Goal: Transaction & Acquisition: Book appointment/travel/reservation

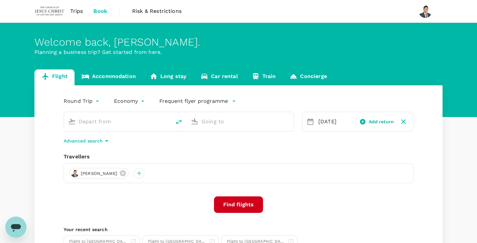
type input "roundtrip"
type input "Kuching Intl (KCH)"
type input "Kuala Lumpur Intl ([GEOGRAPHIC_DATA])"
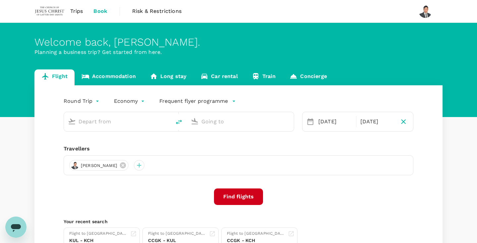
type input "Kuching Intl (KCH)"
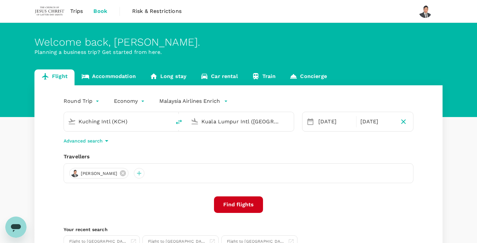
click at [219, 124] on input "Kuala Lumpur Intl ([GEOGRAPHIC_DATA])" at bounding box center [240, 122] width 78 height 10
type input "k"
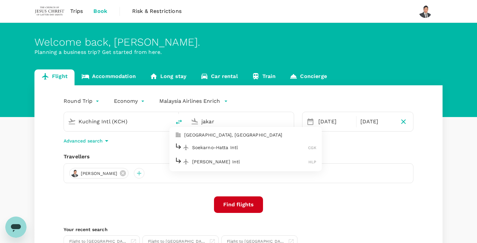
click at [221, 152] on div "Soekarno-Hatta Intl CGK" at bounding box center [246, 147] width 142 height 10
type input "Soekarno-Hatta Intl (CGK)"
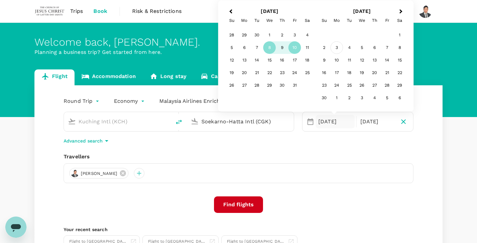
click at [335, 47] on div "3" at bounding box center [336, 47] width 13 height 13
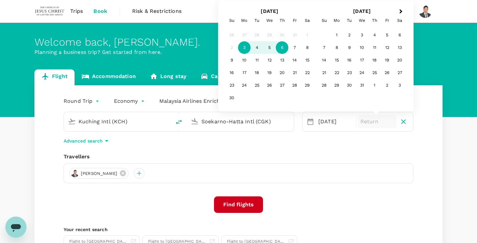
click at [282, 49] on div "6" at bounding box center [282, 47] width 13 height 13
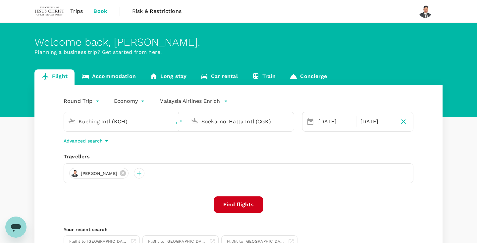
click at [242, 207] on button "Find flights" at bounding box center [238, 205] width 49 height 17
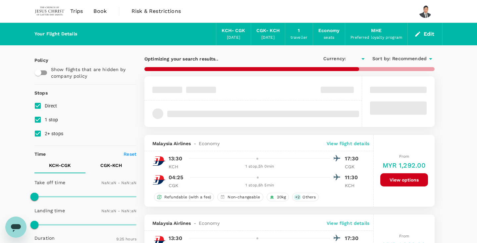
type input "MYR"
type input "1440"
type input "1000"
checkbox input "false"
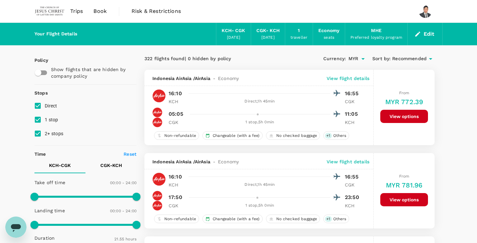
type input "1315"
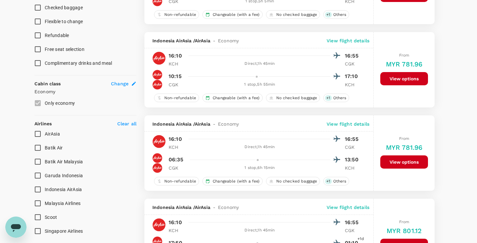
scroll to position [288, 0]
click at [48, 204] on span "Malaysia Airlines" at bounding box center [63, 203] width 36 height 5
click at [45, 204] on input "Malaysia Airlines" at bounding box center [38, 203] width 14 height 14
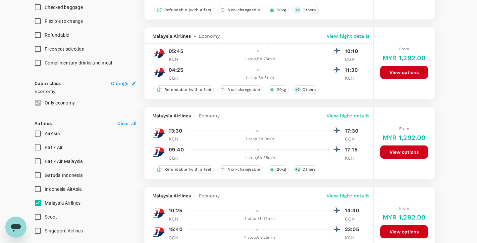
checkbox input "false"
checkbox input "true"
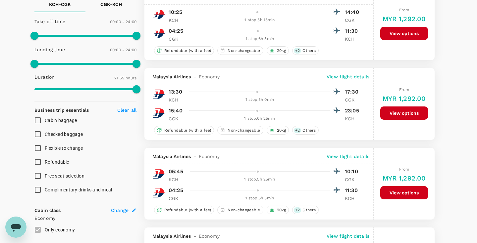
scroll to position [123, 0]
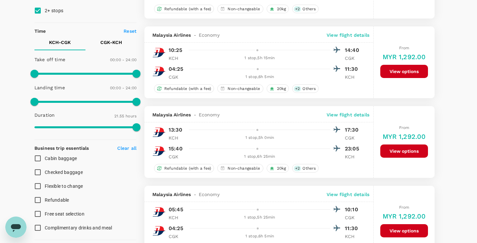
click at [109, 42] on p "CGK - KCH" at bounding box center [111, 42] width 22 height 7
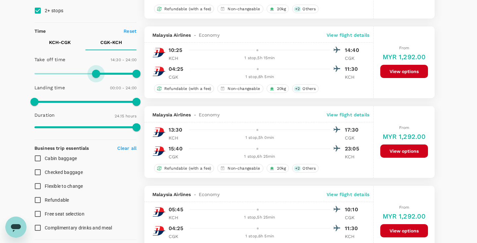
type input "1020"
drag, startPoint x: 36, startPoint y: 75, endPoint x: 106, endPoint y: 77, distance: 69.6
click at [106, 77] on span at bounding box center [107, 74] width 8 height 8
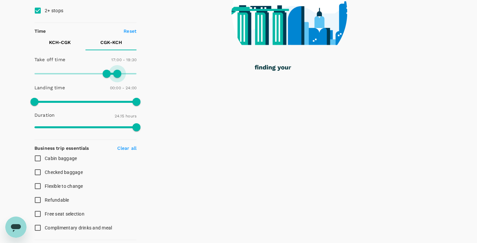
type input "1140"
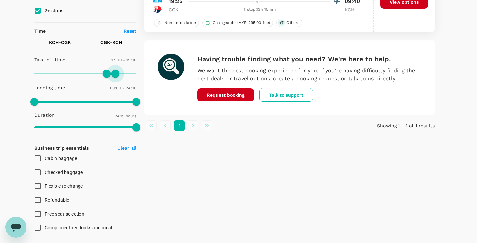
drag, startPoint x: 133, startPoint y: 74, endPoint x: 115, endPoint y: 74, distance: 18.9
click at [115, 74] on span at bounding box center [115, 74] width 8 height 8
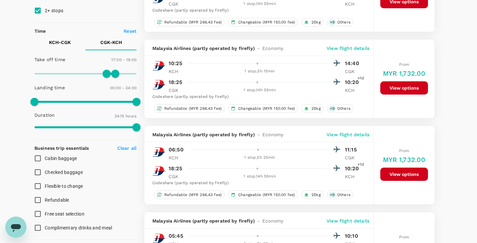
type input "MYR"
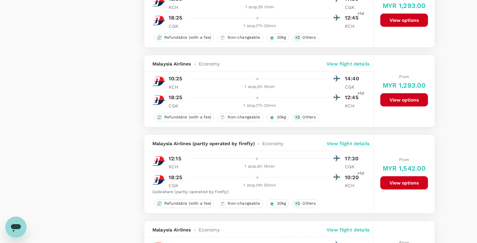
scroll to position [1239, 0]
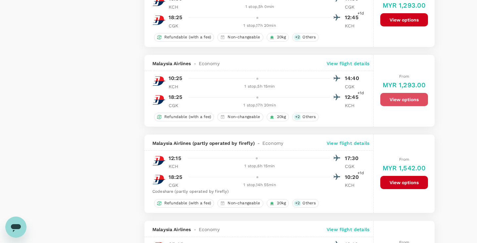
click at [404, 97] on button "View options" at bounding box center [404, 99] width 48 height 13
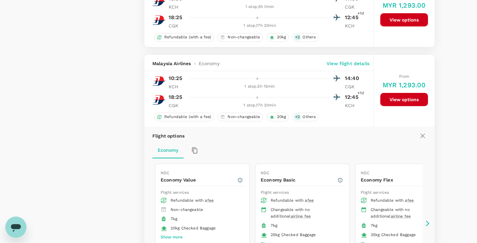
scroll to position [1292, 0]
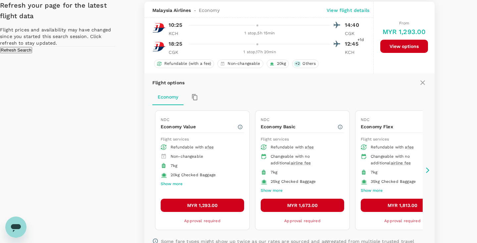
click at [32, 53] on button "Refresh Search" at bounding box center [16, 50] width 32 height 6
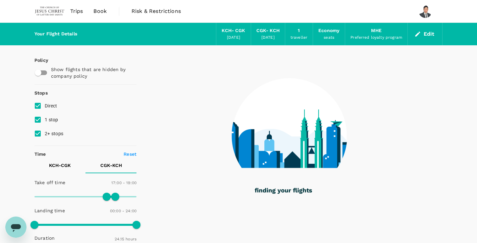
type input "1455"
checkbox input "false"
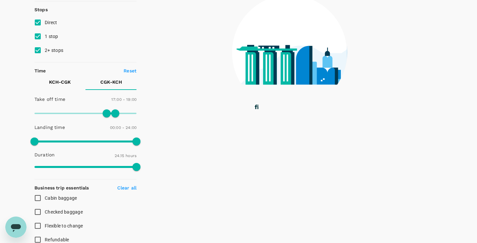
scroll to position [84, 0]
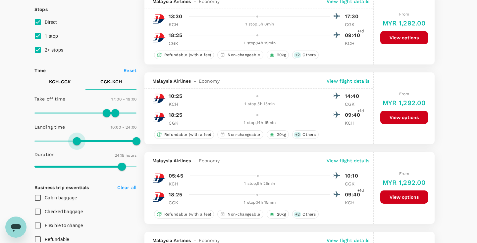
type input "960"
type input "MYR"
drag, startPoint x: 33, startPoint y: 141, endPoint x: 102, endPoint y: 143, distance: 68.9
click at [81, 143] on span at bounding box center [77, 141] width 8 height 8
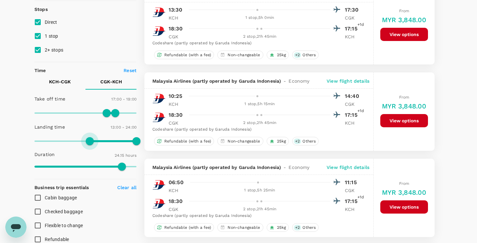
type input "750"
drag, startPoint x: 102, startPoint y: 144, endPoint x: 88, endPoint y: 144, distance: 13.6
click at [88, 144] on span at bounding box center [87, 141] width 8 height 8
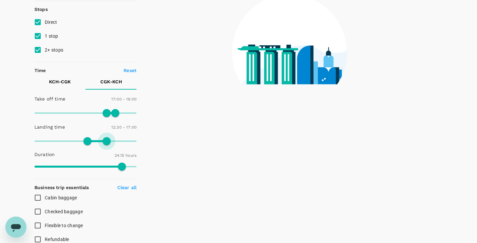
type input "810"
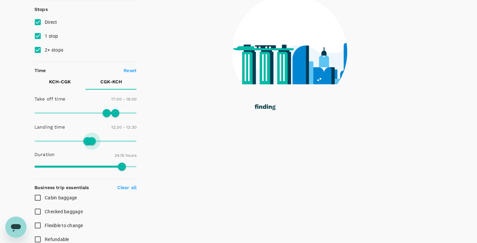
drag, startPoint x: 134, startPoint y: 143, endPoint x: 92, endPoint y: 144, distance: 42.1
click at [92, 144] on span at bounding box center [92, 141] width 8 height 8
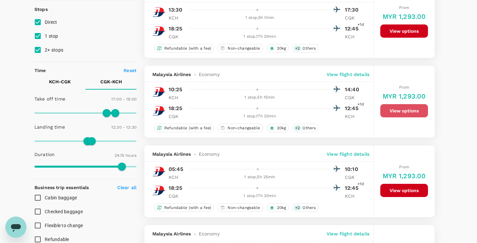
click at [402, 110] on button "View options" at bounding box center [404, 110] width 48 height 13
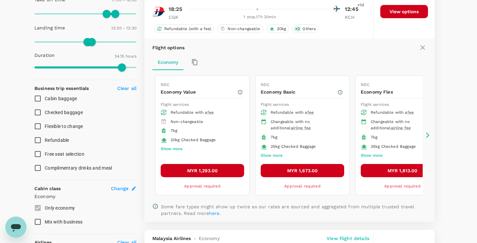
scroll to position [189, 0]
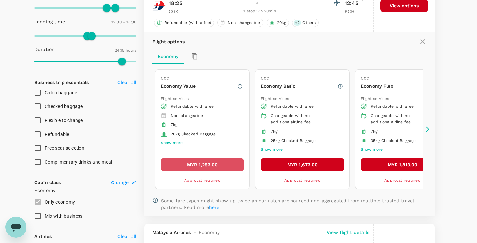
click at [217, 169] on button "MYR 1,293.00" at bounding box center [202, 164] width 83 height 13
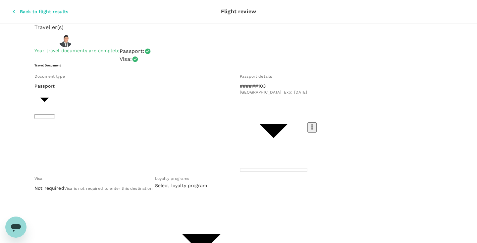
click at [158, 124] on div at bounding box center [238, 121] width 477 height 243
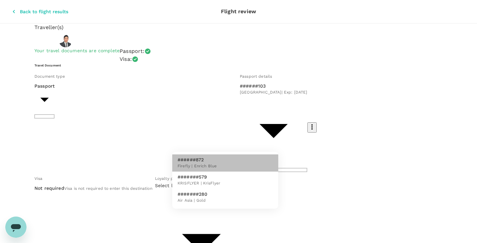
click at [222, 163] on li "######872 Firefly | Enrich Blue" at bounding box center [225, 163] width 106 height 17
type input "40c86779-58c9-483a-967d-5f26e37df686"
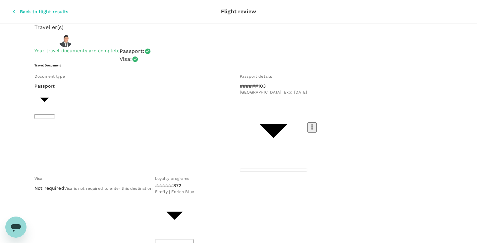
click at [129, 124] on li "Passport" at bounding box center [95, 127] width 106 height 11
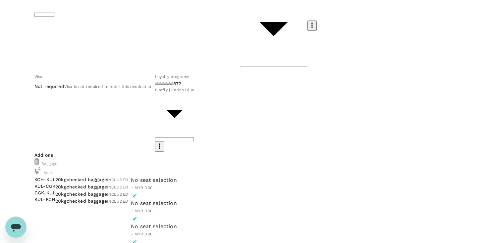
scroll to position [102, 0]
click at [137, 193] on icon "button" at bounding box center [134, 195] width 5 height 5
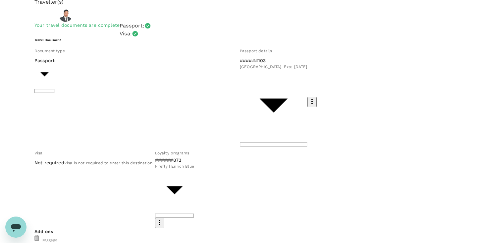
scroll to position [25, 0]
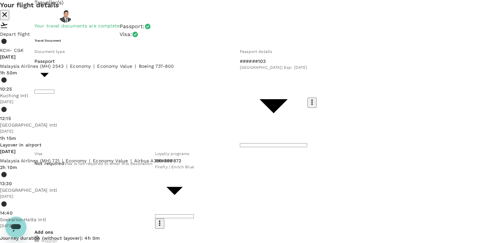
scroll to position [0, 0]
click at [9, 19] on icon "close" at bounding box center [5, 15] width 8 height 8
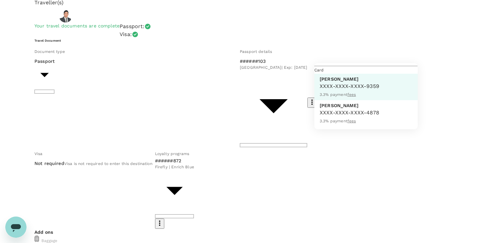
click at [357, 109] on p "[PERSON_NAME]" at bounding box center [350, 105] width 60 height 7
type input "9e9e034c-574a-4685-8da4-9aa8061f6224"
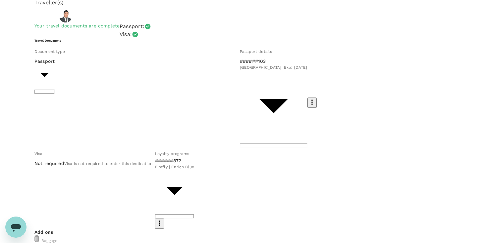
paste textarea "WSR Seminar"
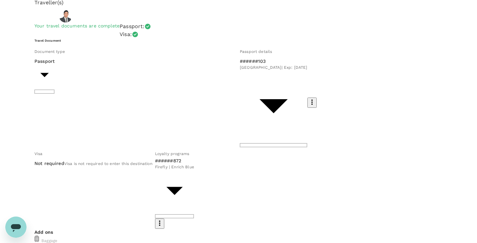
scroll to position [92, 0]
type textarea "To attend WSR Seminar in [GEOGRAPHIC_DATA]"
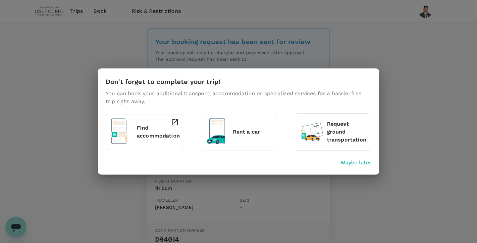
click at [360, 165] on p "Maybe later" at bounding box center [356, 163] width 30 height 8
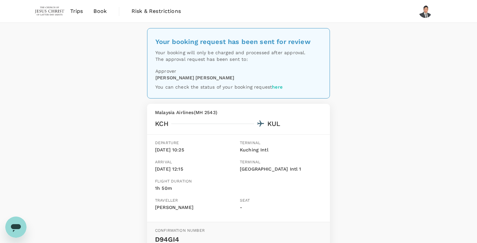
click at [78, 12] on span "Trips" at bounding box center [76, 11] width 13 height 8
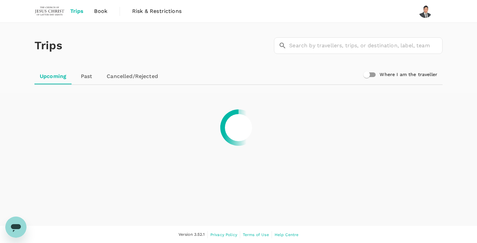
click at [97, 11] on span "Book" at bounding box center [100, 11] width 13 height 8
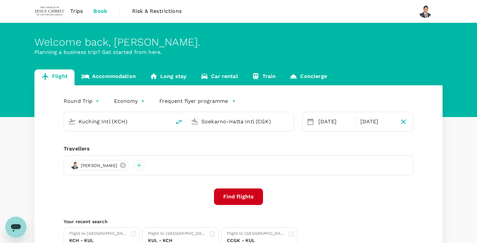
type input "Kuching Intl (KCH)"
type input "Soekarno-Hatta Intl (CGK)"
type input "Kuching Intl (KCH)"
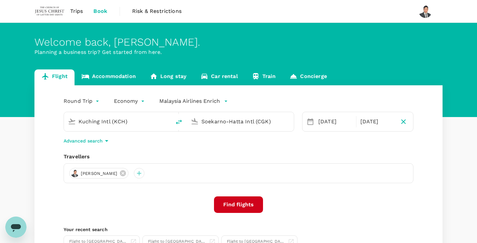
click at [233, 128] on div "Soekarno-Hatta Intl (CGK)" at bounding box center [240, 121] width 107 height 19
click at [251, 124] on input "Soekarno-Hatta Intl (CGK)" at bounding box center [240, 122] width 78 height 10
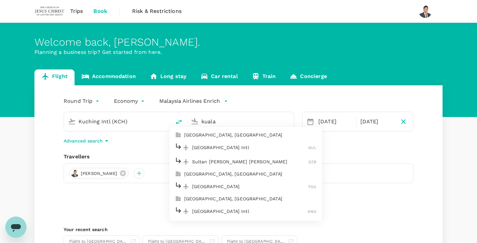
click at [252, 149] on p "[GEOGRAPHIC_DATA] Intl" at bounding box center [250, 147] width 117 height 7
type input "Kuala Lumpur Intl ([GEOGRAPHIC_DATA])"
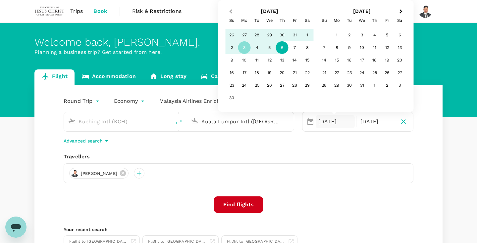
click at [231, 13] on span "Previous Month" at bounding box center [231, 12] width 0 height 8
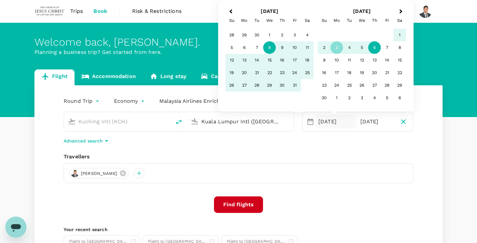
click at [269, 49] on div "8" at bounding box center [269, 47] width 13 height 13
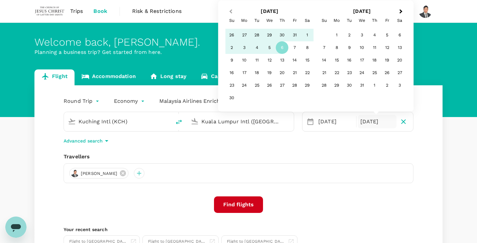
click at [231, 12] on span "Previous Month" at bounding box center [231, 12] width 0 height 8
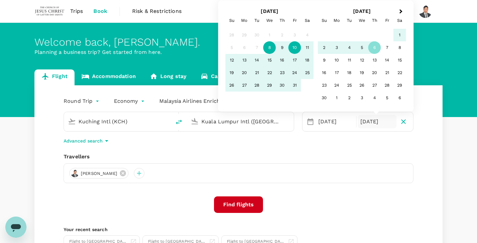
click at [294, 48] on div "10" at bounding box center [294, 47] width 13 height 13
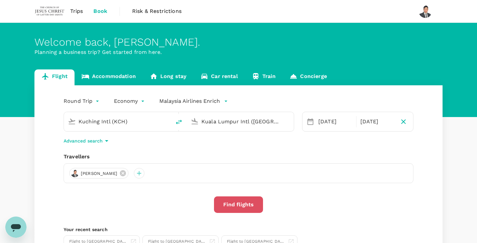
click at [237, 198] on button "Find flights" at bounding box center [238, 205] width 49 height 17
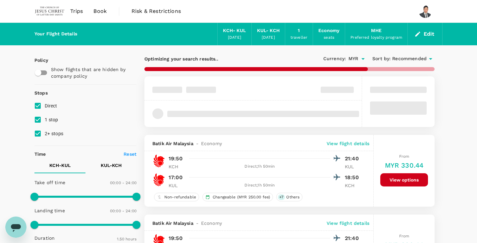
type input "MYR"
type input "1440"
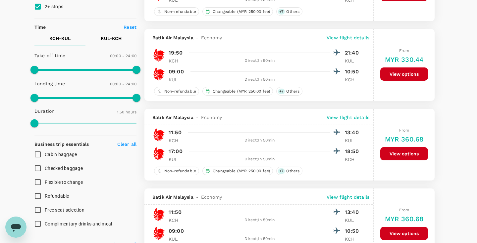
scroll to position [113, 0]
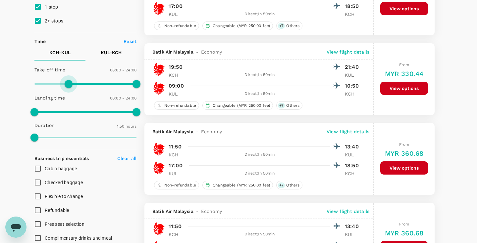
type input "540"
drag, startPoint x: 38, startPoint y: 85, endPoint x: 72, endPoint y: 85, distance: 34.4
click at [72, 85] on span at bounding box center [73, 84] width 8 height 8
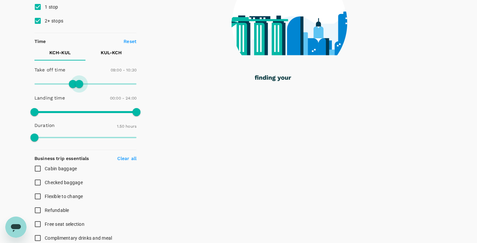
type input "720"
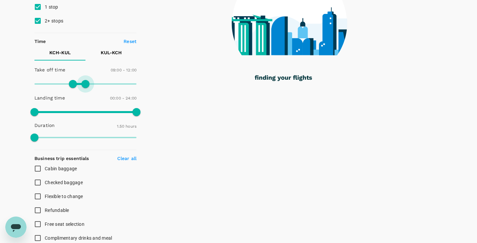
drag, startPoint x: 137, startPoint y: 82, endPoint x: 84, endPoint y: 82, distance: 52.6
click at [84, 82] on span at bounding box center [85, 84] width 8 height 8
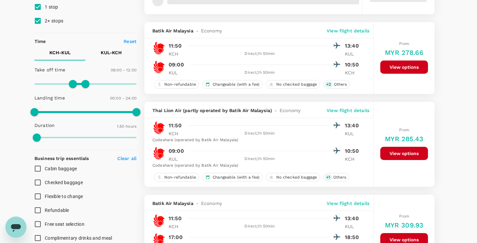
type input "MYR"
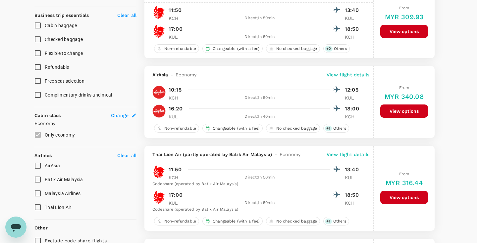
scroll to position [267, 0]
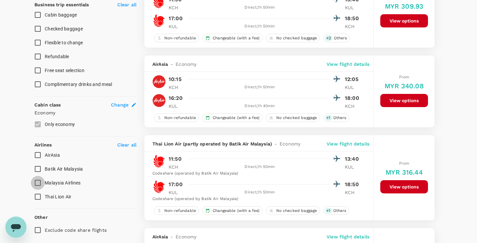
click at [39, 184] on input "Malaysia Airlines" at bounding box center [38, 183] width 14 height 14
checkbox input "true"
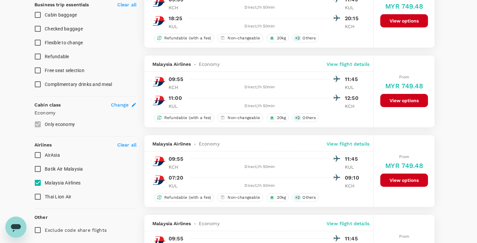
type input "MYR"
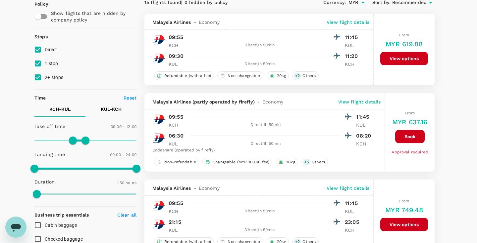
scroll to position [27, 0]
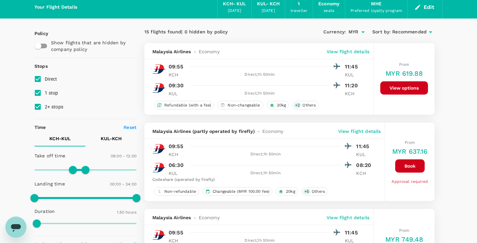
click at [110, 141] on p "KUL - KCH" at bounding box center [111, 138] width 21 height 7
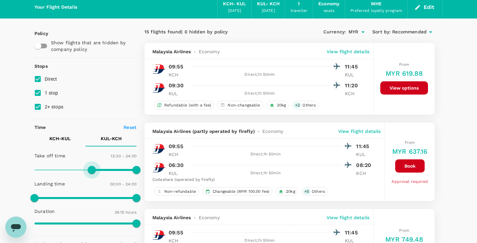
type input "840"
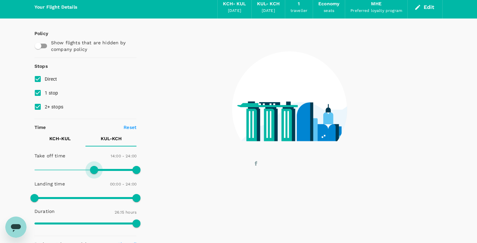
drag, startPoint x: 39, startPoint y: 169, endPoint x: 93, endPoint y: 169, distance: 54.0
click at [93, 169] on span at bounding box center [94, 170] width 8 height 8
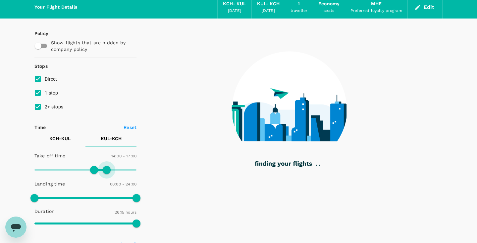
type input "990"
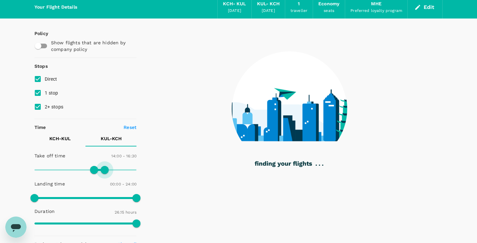
drag, startPoint x: 137, startPoint y: 168, endPoint x: 105, endPoint y: 169, distance: 32.8
click at [105, 169] on span at bounding box center [105, 170] width 8 height 8
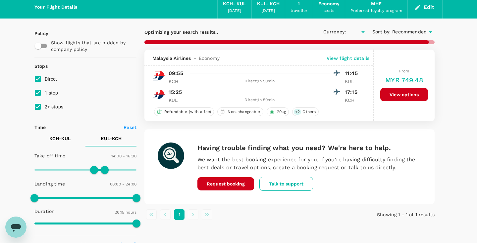
type input "MYR"
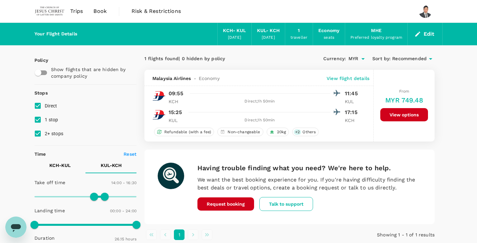
scroll to position [0, 0]
click at [100, 10] on span "Book" at bounding box center [99, 11] width 13 height 8
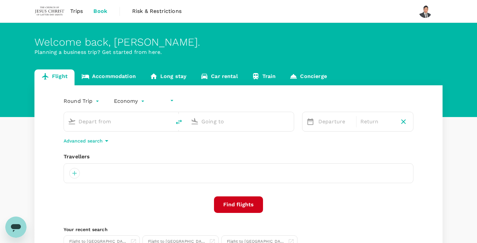
type input "undefined, undefined (any)"
type input "Kuching Intl (KCH)"
type input "Kuala Lumpur Intl ([GEOGRAPHIC_DATA])"
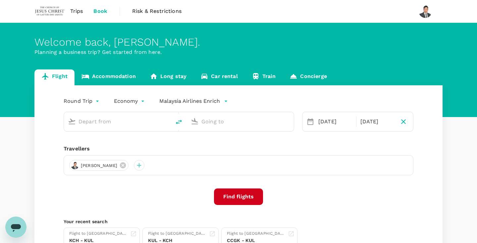
type input "Kuching Intl (KCH)"
type input "Kuala Lumpur Intl ([GEOGRAPHIC_DATA])"
type input "Kuching Intl (KCH)"
type input "Kuala Lumpur Intl ([GEOGRAPHIC_DATA])"
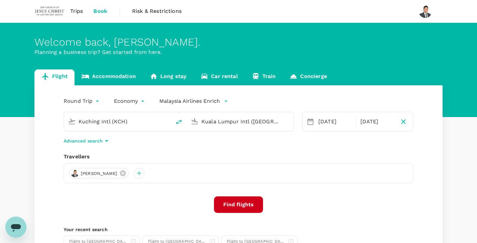
click at [245, 202] on button "Find flights" at bounding box center [238, 205] width 49 height 17
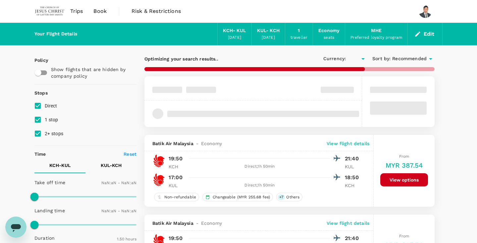
type input "MYR"
type input "1440"
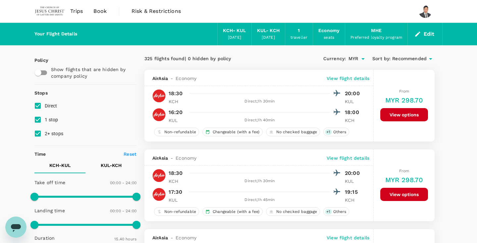
type input "940"
click at [51, 200] on span at bounding box center [85, 197] width 102 height 10
click at [58, 200] on span at bounding box center [85, 197] width 102 height 10
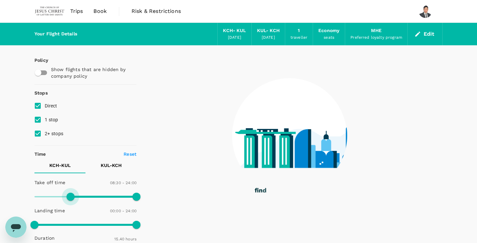
type input "540"
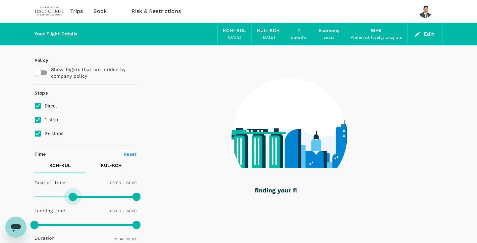
drag, startPoint x: 61, startPoint y: 200, endPoint x: 73, endPoint y: 200, distance: 11.9
click at [73, 200] on span at bounding box center [73, 197] width 8 height 8
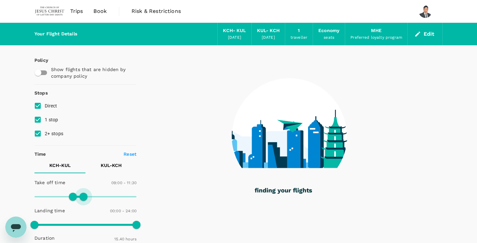
type input "780"
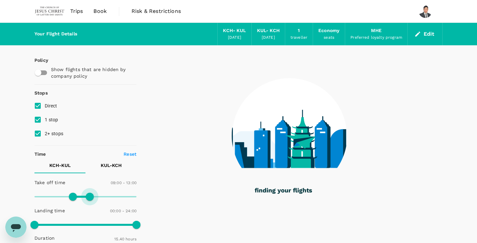
drag, startPoint x: 135, startPoint y: 198, endPoint x: 90, endPoint y: 199, distance: 44.4
click at [90, 199] on span at bounding box center [90, 197] width 8 height 8
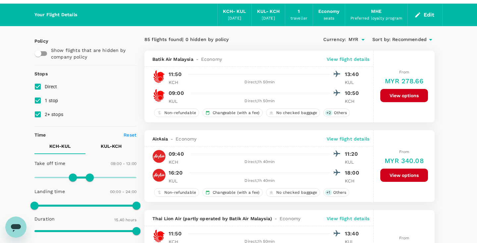
scroll to position [33, 0]
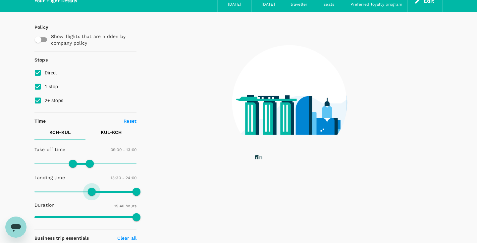
type input "870"
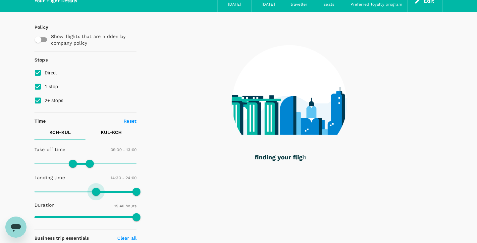
drag, startPoint x: 36, startPoint y: 191, endPoint x: 95, endPoint y: 192, distance: 58.6
click at [95, 192] on span at bounding box center [96, 192] width 8 height 8
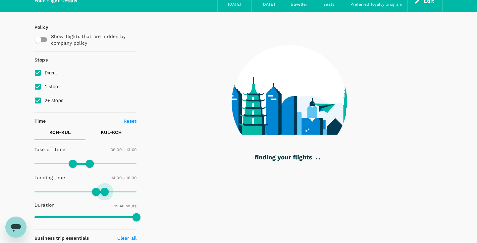
type input "960"
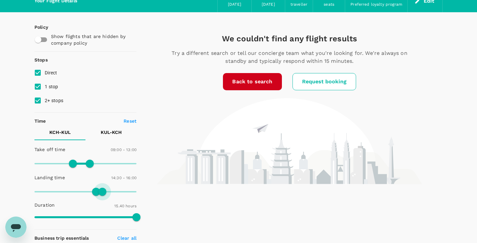
drag, startPoint x: 135, startPoint y: 191, endPoint x: 103, endPoint y: 191, distance: 31.8
click at [103, 191] on span at bounding box center [102, 192] width 8 height 8
type input "360"
drag, startPoint x: 95, startPoint y: 193, endPoint x: 60, endPoint y: 193, distance: 34.4
click at [90, 193] on span at bounding box center [94, 192] width 8 height 8
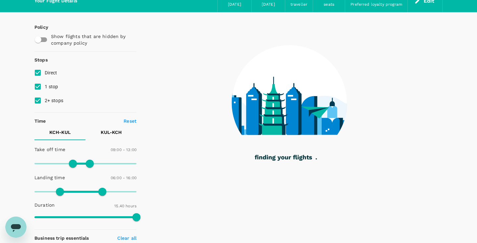
click at [113, 133] on p "KUL - KCH" at bounding box center [111, 132] width 21 height 7
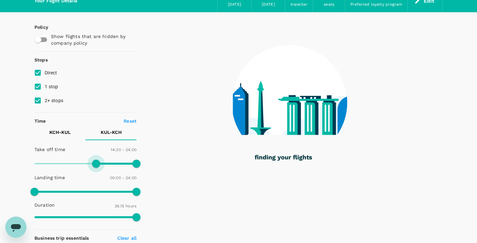
type input "870"
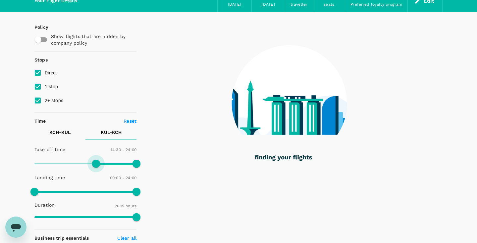
drag, startPoint x: 35, startPoint y: 163, endPoint x: 96, endPoint y: 166, distance: 60.6
click at [96, 166] on span at bounding box center [96, 164] width 8 height 8
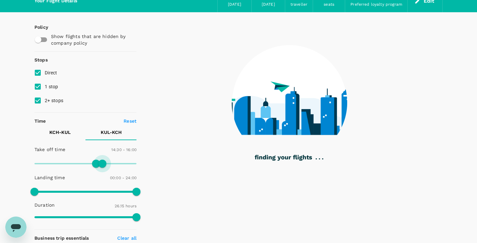
type input "960"
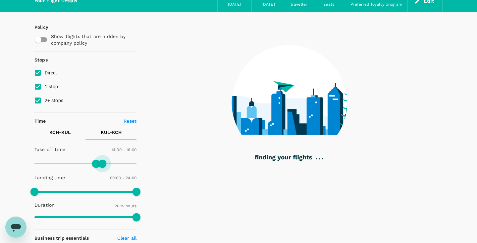
drag, startPoint x: 135, startPoint y: 161, endPoint x: 103, endPoint y: 163, distance: 31.5
click at [103, 163] on span at bounding box center [102, 164] width 8 height 8
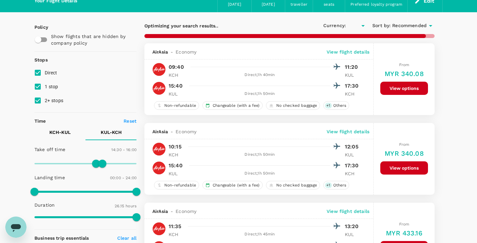
type input "MYR"
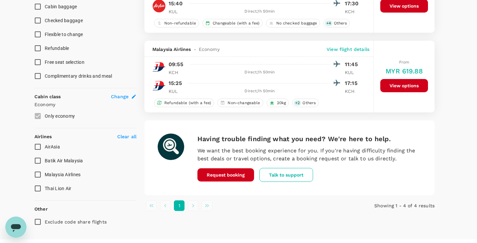
scroll to position [286, 0]
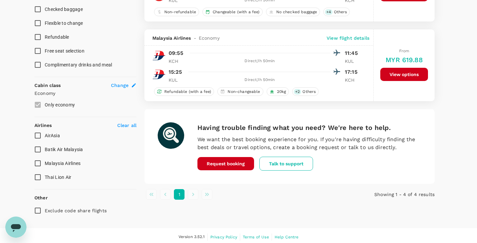
click at [192, 195] on li "pagination navigation" at bounding box center [193, 194] width 14 height 11
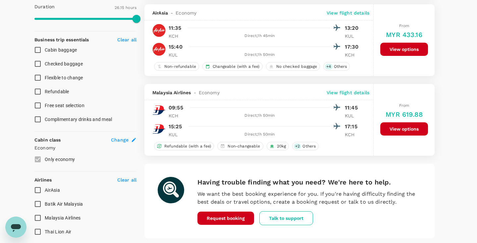
scroll to position [183, 0]
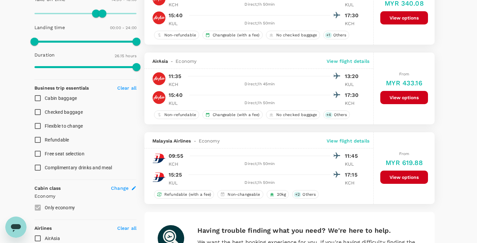
click at [12, 227] on icon "Open messaging window" at bounding box center [16, 228] width 10 height 8
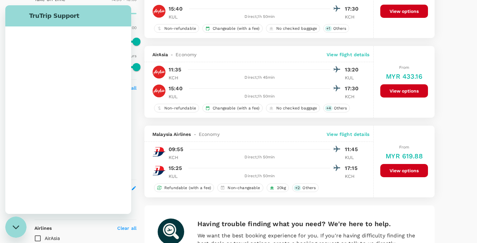
scroll to position [0, 0]
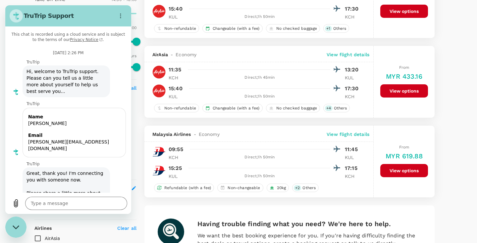
type textarea "x"
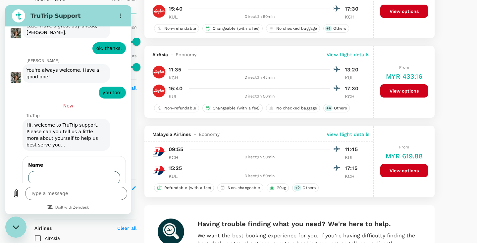
click at [50, 171] on input "Name" at bounding box center [74, 178] width 92 height 14
type input "eugene"
click at [104, 193] on span "Next" at bounding box center [109, 197] width 11 height 8
type textarea "x"
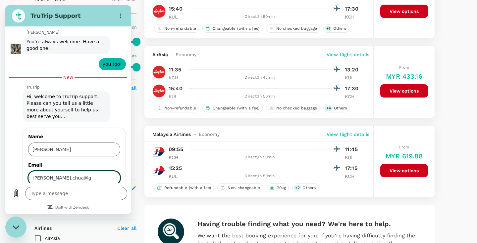
type input "eugene.chua@g"
click at [334, 205] on div "4 flights found | 0 hidden by policy Currency : MYR Sort by : Recommended AirAs…" at bounding box center [289, 83] width 306 height 426
click at [398, 170] on button "View options" at bounding box center [404, 170] width 48 height 13
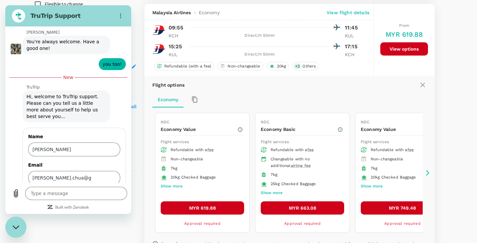
scroll to position [309, 0]
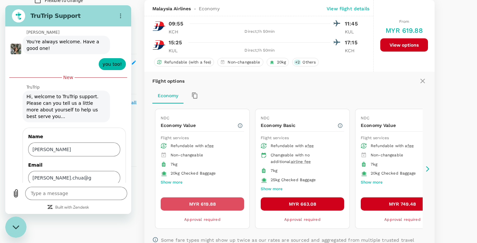
click at [184, 204] on button "MYR 619.88" at bounding box center [202, 204] width 83 height 13
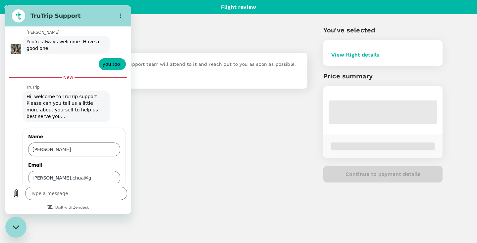
click at [184, 204] on div "Back to flight results Flight review Traveller(s) Special request Add any speci…" at bounding box center [238, 121] width 477 height 243
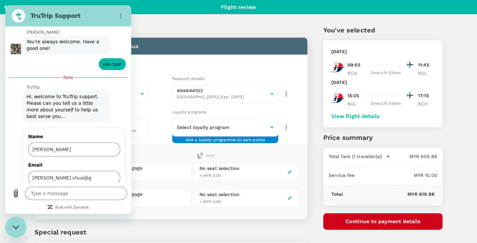
click at [197, 226] on div "Traveller(s) Traveller 1 : Yew Jin Chua Travel Document Document type Passport …" at bounding box center [163, 147] width 289 height 277
click at [119, 16] on icon "Options menu" at bounding box center [120, 15] width 5 height 5
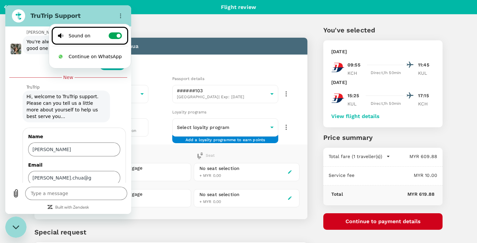
click at [3, 40] on div "Traveller(s) Traveller 1 : Yew Jin Chua Travel Document Document type Passport …" at bounding box center [238, 151] width 477 height 272
click at [3, 6] on icon "button" at bounding box center [5, 7] width 8 height 8
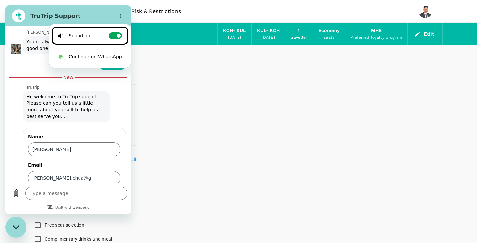
scroll to position [3, 0]
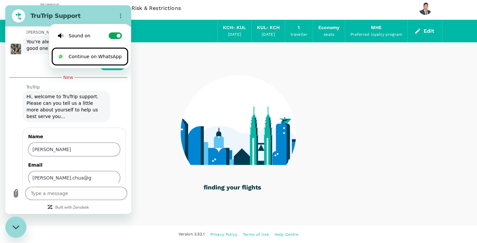
click at [22, 229] on div "Close messaging window" at bounding box center [16, 228] width 20 height 20
type textarea "x"
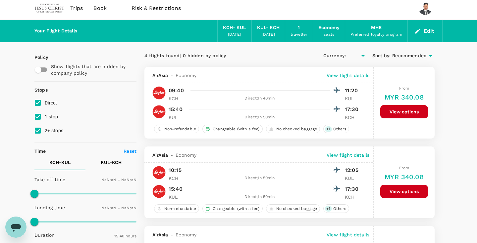
type input "MYR"
type input "540"
type input "780"
type input "360"
type input "960"
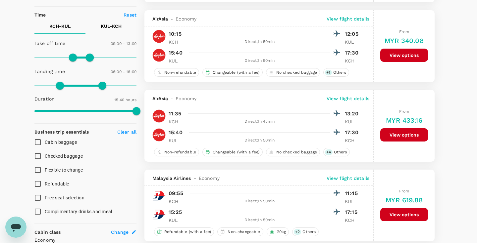
scroll to position [219, 0]
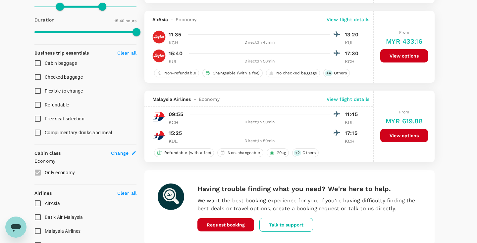
click at [401, 135] on button "View options" at bounding box center [404, 135] width 48 height 13
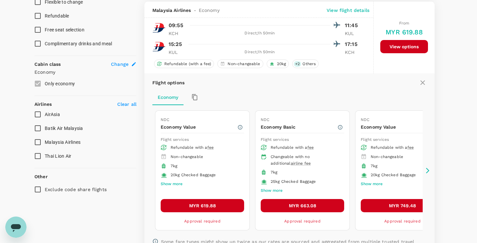
scroll to position [309, 0]
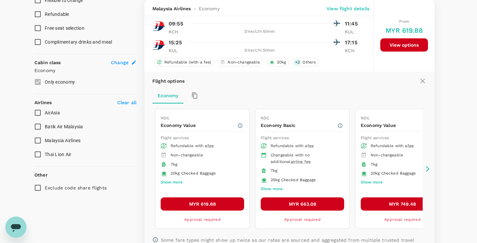
click at [196, 206] on button "MYR 619.88" at bounding box center [202, 204] width 83 height 13
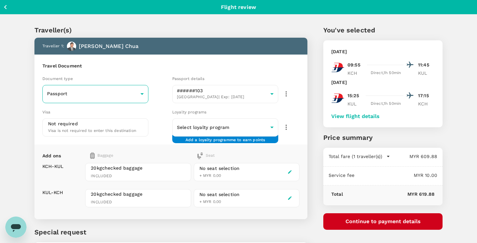
click at [144, 94] on body "Back to flight results Flight review Traveller(s) Traveller 1 : Yew Jin Chua Tr…" at bounding box center [238, 152] width 477 height 304
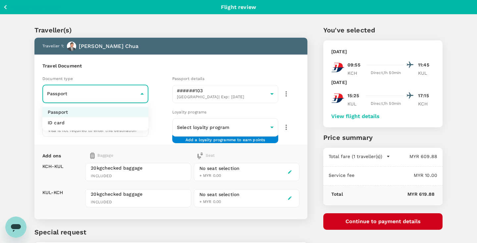
drag, startPoint x: 144, startPoint y: 94, endPoint x: 124, endPoint y: 127, distance: 38.2
click at [124, 127] on div "Passport ID card" at bounding box center [238, 121] width 477 height 243
click at [124, 127] on li "ID card" at bounding box center [95, 123] width 106 height 11
type input "Id card"
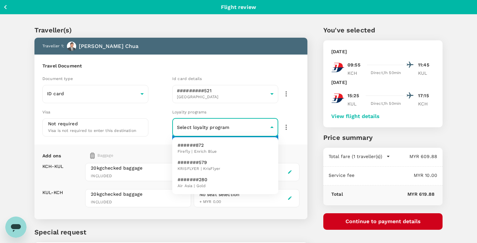
click at [256, 129] on body "Back to flight results Flight review Traveller(s) Traveller 1 : Yew Jin Chua Tr…" at bounding box center [238, 152] width 477 height 304
click at [221, 149] on li "######872 Firefly | Enrich Blue" at bounding box center [225, 148] width 106 height 17
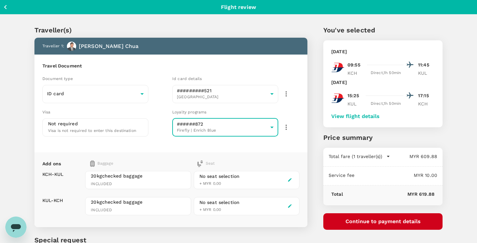
type input "40c86779-58c9-483a-967d-5f26e37df686"
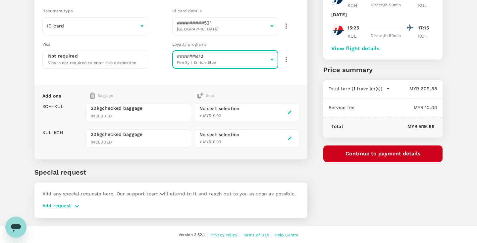
scroll to position [68, 0]
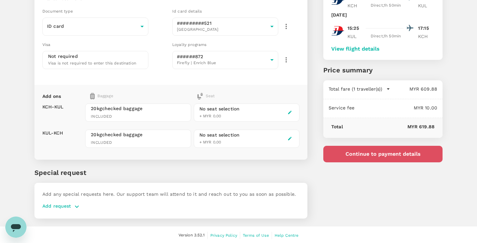
click at [359, 154] on button "Continue to payment details" at bounding box center [382, 154] width 119 height 17
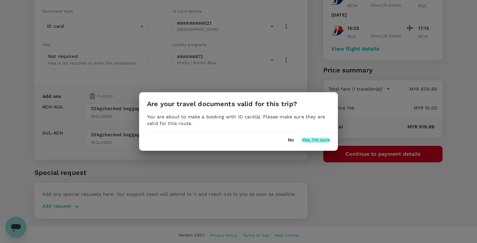
click at [314, 141] on button "Yes, I'm sure" at bounding box center [316, 140] width 28 height 5
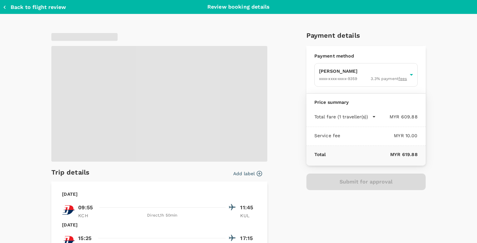
type input "9e515c1d-fcbb-4633-9c5f-cd35f1f3bf43"
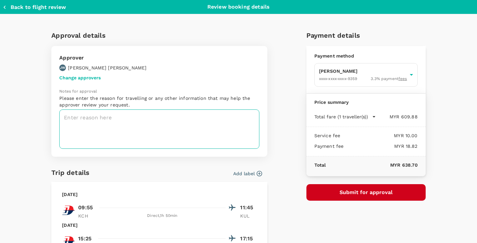
click at [118, 123] on textarea at bounding box center [159, 129] width 200 height 39
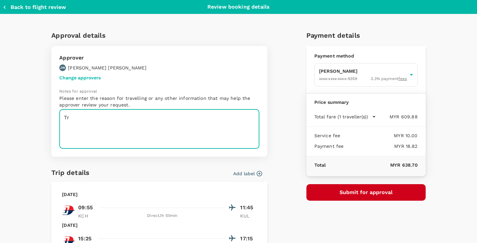
type textarea "T"
type textarea "To attend"
type textarea "x"
paste textarea "country office business training"
click at [92, 118] on textarea "To attend country office business training" at bounding box center [159, 129] width 200 height 39
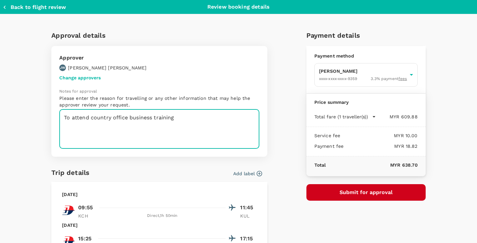
click at [186, 115] on textarea "To attend country office business training" at bounding box center [159, 129] width 200 height 39
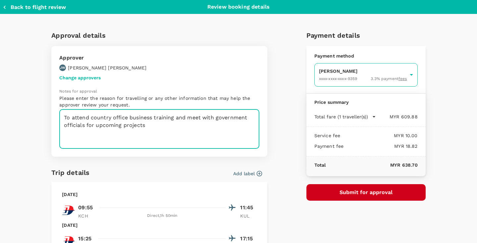
type textarea "To attend country office business training and meet with government officials f…"
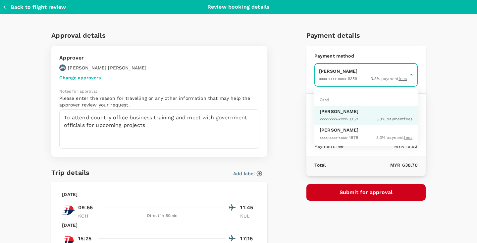
click at [412, 74] on body "Back to flight results Flight review Traveller(s) Traveller 1 : Yew Jin Chua Tr…" at bounding box center [238, 88] width 477 height 312
click at [358, 135] on span "XXXX-XXXX-XXXX-4878" at bounding box center [339, 137] width 38 height 5
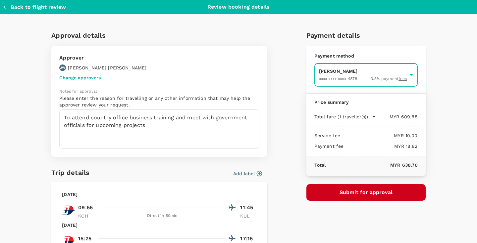
type input "9e9e034c-574a-4685-8da4-9aa8061f6224"
click at [352, 198] on button "Submit for approval" at bounding box center [365, 192] width 119 height 17
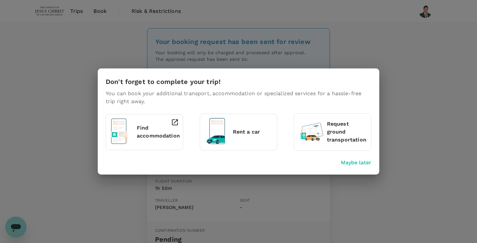
click at [366, 163] on p "Maybe later" at bounding box center [356, 163] width 30 height 8
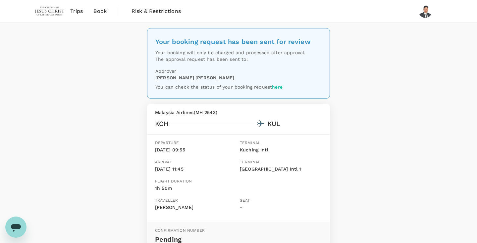
click at [103, 14] on span "Book" at bounding box center [99, 11] width 13 height 8
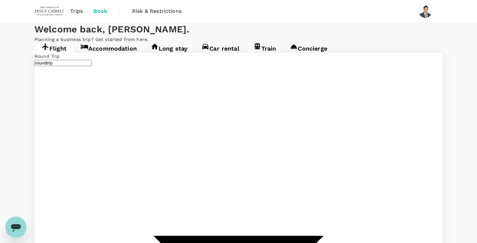
type input "undefined, undefined (any)"
type input "Kuching Intl (KCH)"
type input "Kuala Lumpur Intl ([GEOGRAPHIC_DATA])"
type input "Kuching Intl (KCH)"
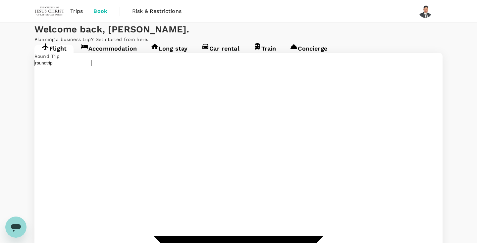
type input "Kuala Lumpur Intl ([GEOGRAPHIC_DATA])"
click at [117, 57] on link "Accommodation" at bounding box center [109, 51] width 70 height 12
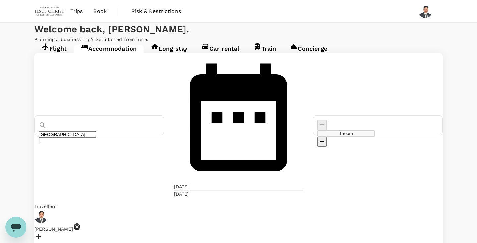
type input "Sepang"
click at [238, 175] on div "Sepang 06 Nov 07 Nov 1 room Travellers Yew Jin Chua Find hotels Your recent sea…" at bounding box center [238, 162] width 408 height 218
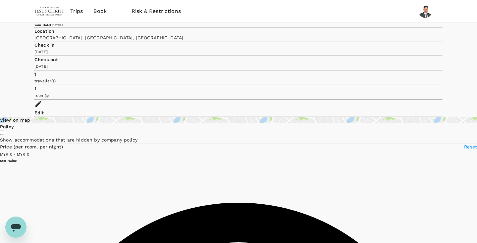
type input "824.16"
type input "MYR"
type input "824.16"
